Goal: Information Seeking & Learning: Learn about a topic

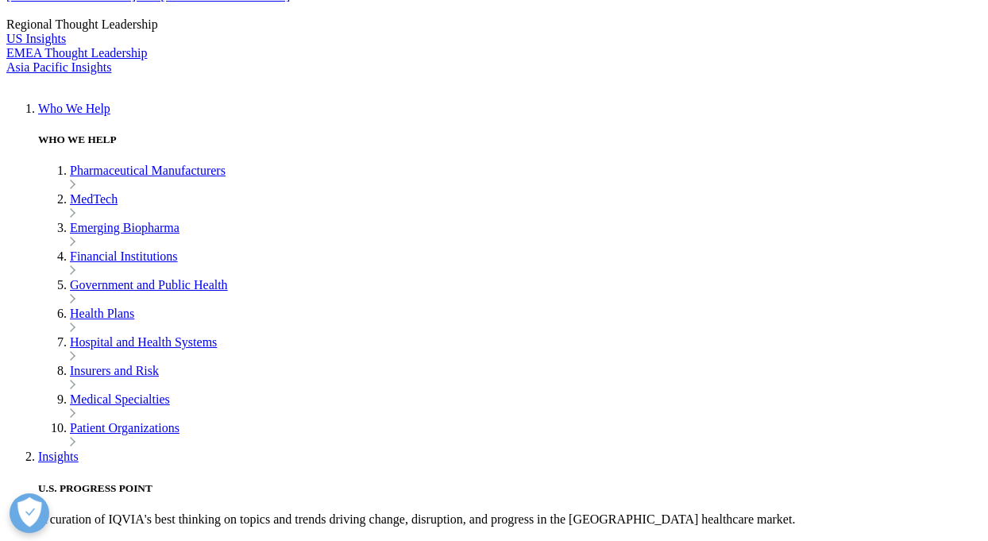
scroll to position [3194, 0]
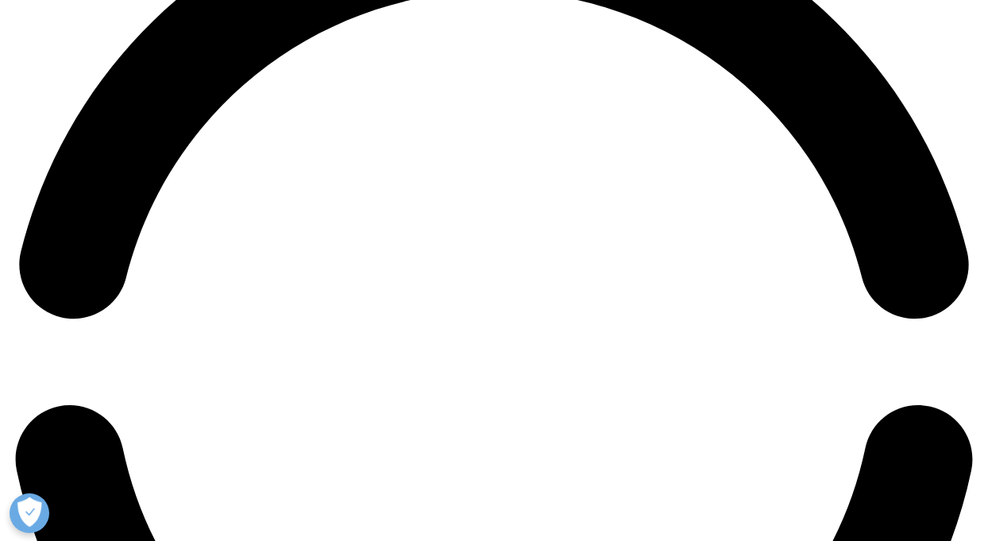
scroll to position [2026, 0]
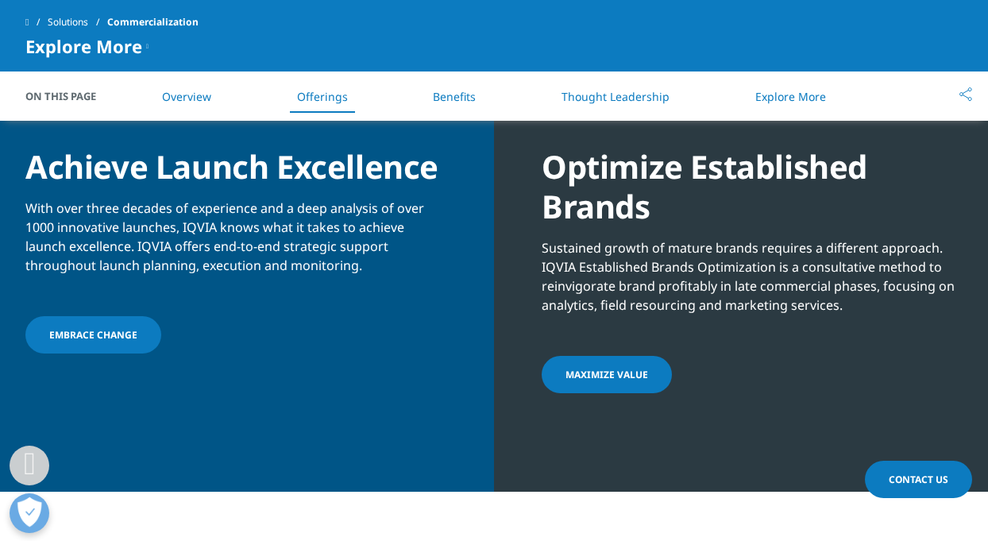
click at [589, 99] on link "Thought Leadership" at bounding box center [616, 96] width 108 height 15
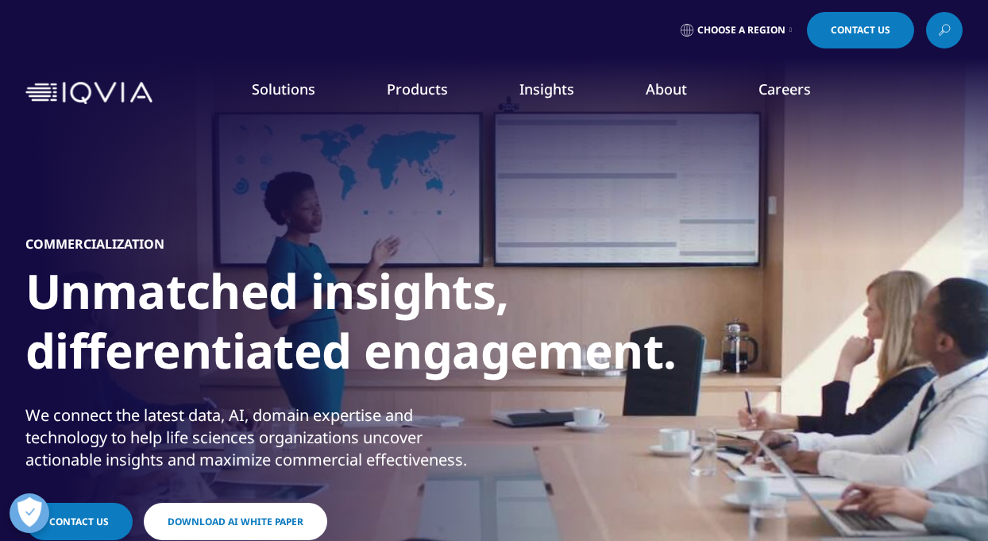
click at [277, 90] on link "Solutions" at bounding box center [284, 88] width 64 height 19
click at [314, 264] on link "Consumer Health" at bounding box center [379, 261] width 229 height 17
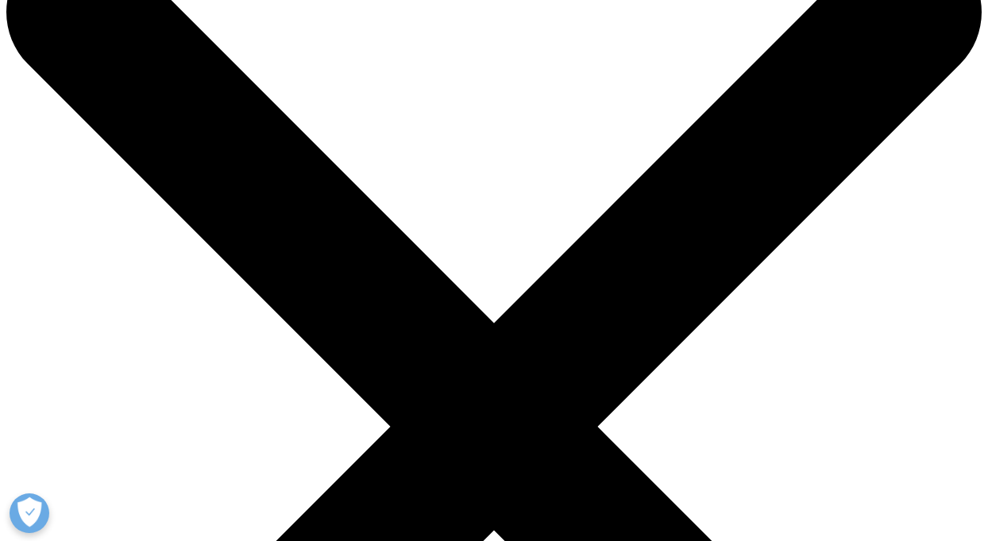
scroll to position [83, 0]
